Goal: Navigation & Orientation: Find specific page/section

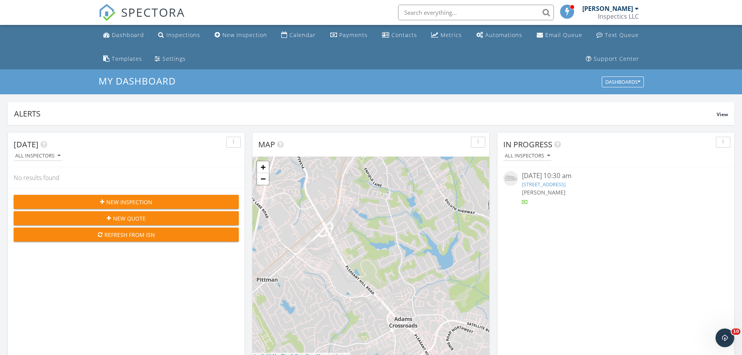
drag, startPoint x: 0, startPoint y: 0, endPoint x: 588, endPoint y: 287, distance: 654.0
click at [588, 287] on div "In Progress All Inspectors [DATE] 10:30 am [STREET_ADDRESS] [PERSON_NAME]" at bounding box center [615, 246] width 237 height 226
drag, startPoint x: 722, startPoint y: 1, endPoint x: 236, endPoint y: 115, distance: 499.1
click at [236, 115] on div "Alerts" at bounding box center [365, 113] width 702 height 11
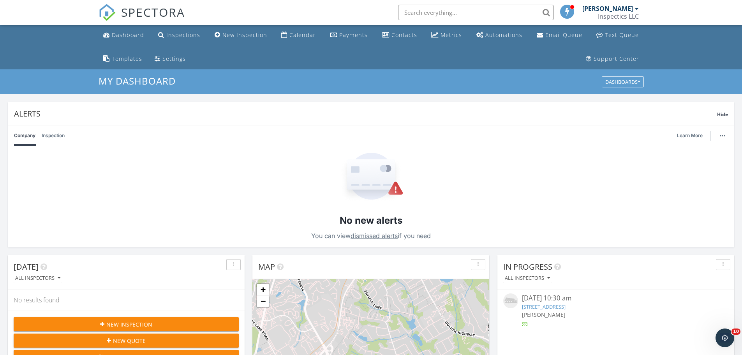
click at [542, 86] on h3 "My Dashboard" at bounding box center [371, 81] width 545 height 11
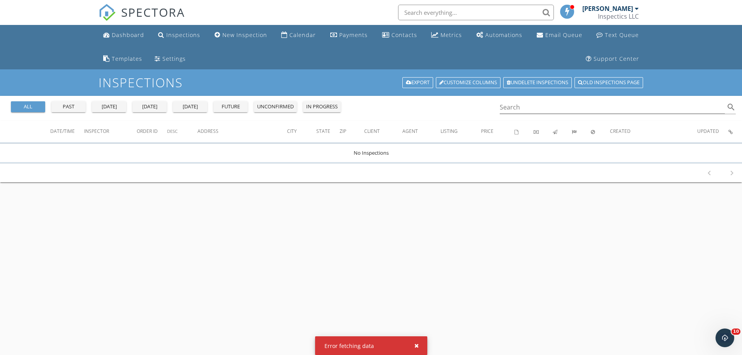
click at [28, 103] on div "all" at bounding box center [28, 107] width 28 height 8
click at [413, 343] on button "button" at bounding box center [413, 345] width 9 height 10
click at [31, 108] on div "all" at bounding box center [28, 107] width 28 height 8
click at [128, 60] on div "Templates" at bounding box center [127, 58] width 30 height 7
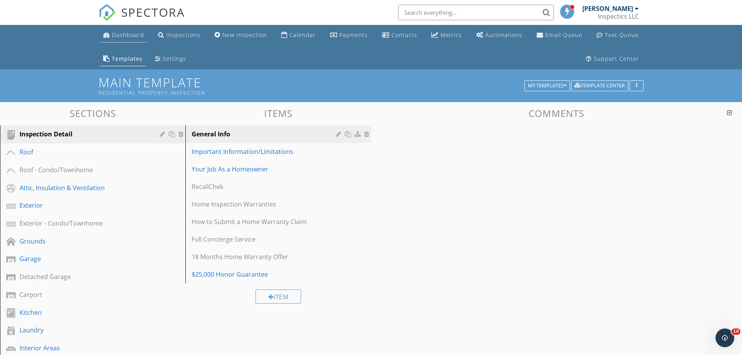
click at [134, 35] on div "Dashboard" at bounding box center [128, 34] width 32 height 7
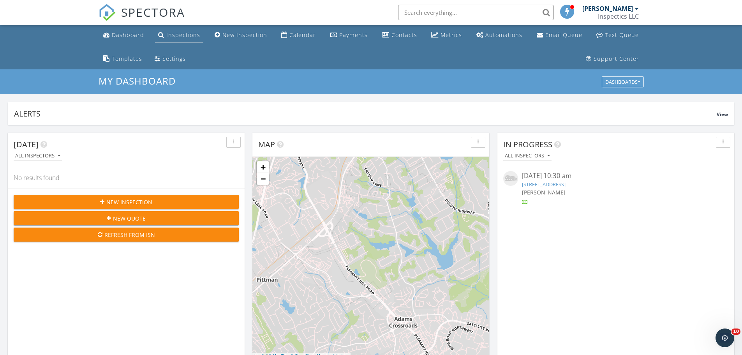
click at [179, 33] on div "Inspections" at bounding box center [183, 34] width 34 height 7
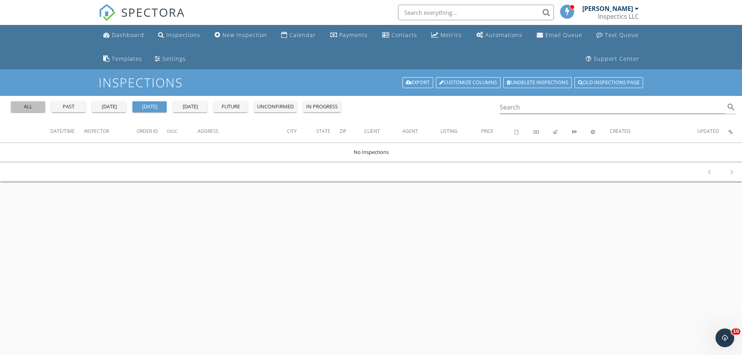
click at [31, 105] on div "all" at bounding box center [28, 107] width 28 height 8
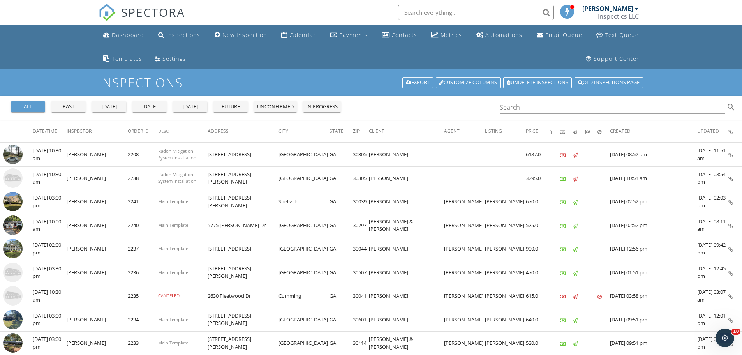
click at [27, 51] on ul "Dashboard Inspections New Inspection Calendar Payments Contacts Metrics Automat…" at bounding box center [371, 47] width 742 height 44
click at [324, 81] on h1 "Inspections" at bounding box center [371, 83] width 545 height 14
